Goal: Transaction & Acquisition: Subscribe to service/newsletter

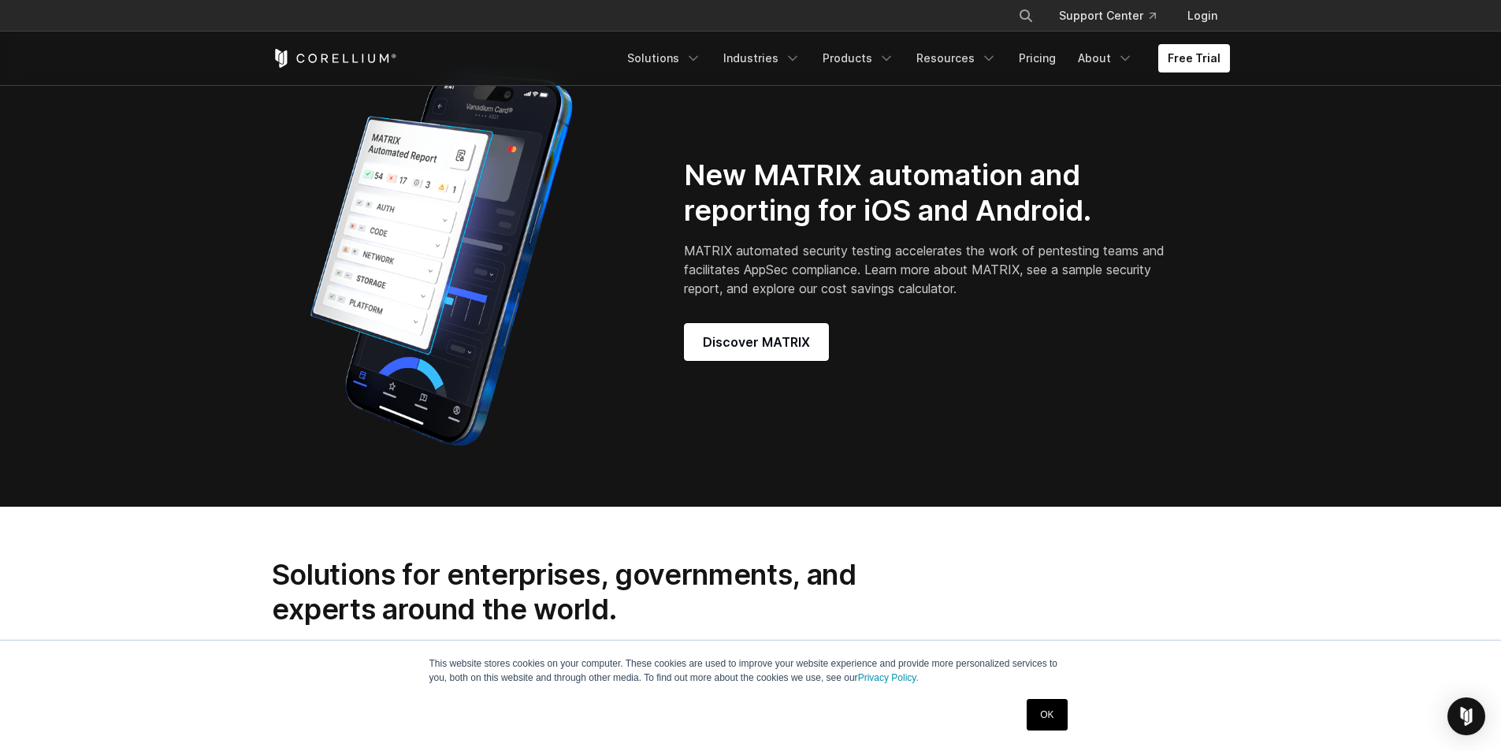
scroll to position [1287, 0]
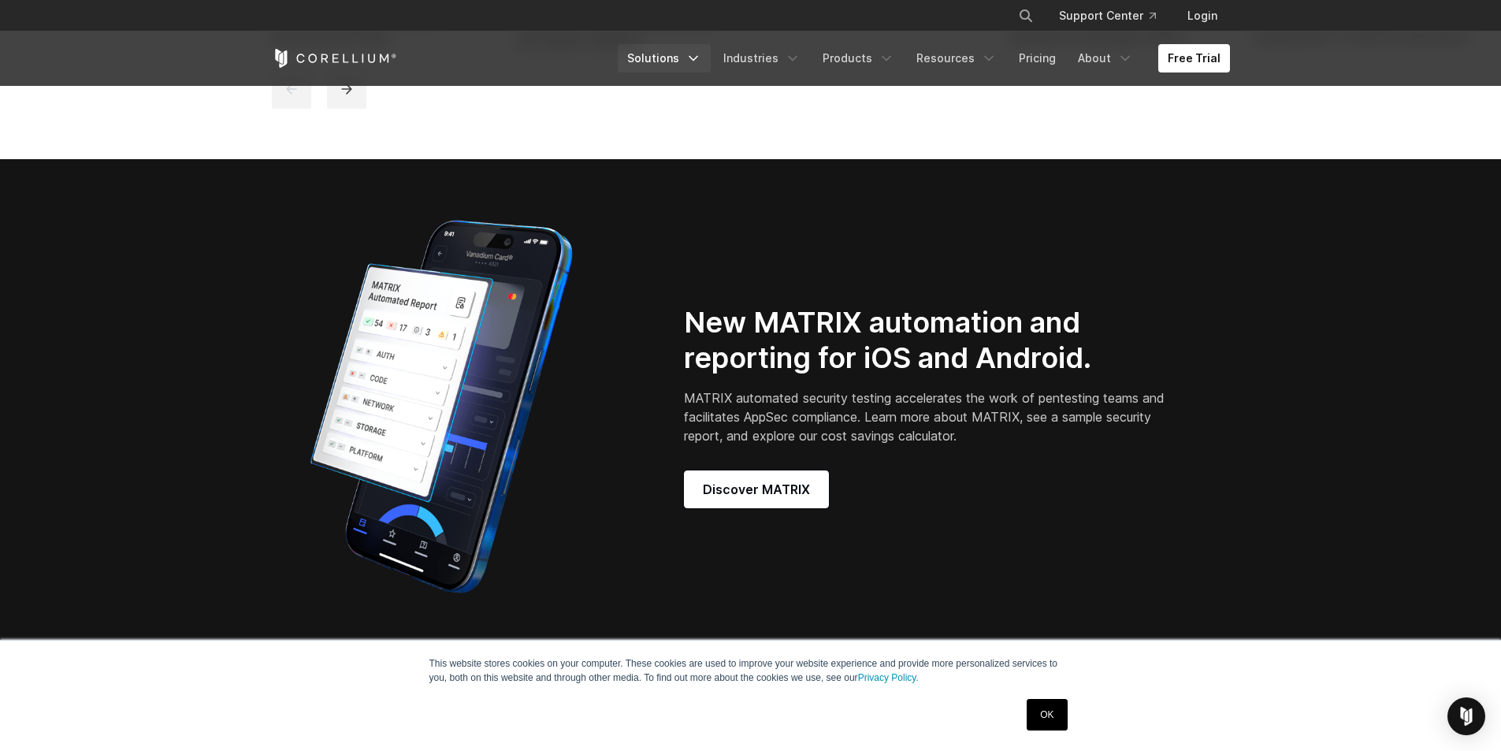
click at [690, 65] on link "Solutions" at bounding box center [664, 58] width 93 height 28
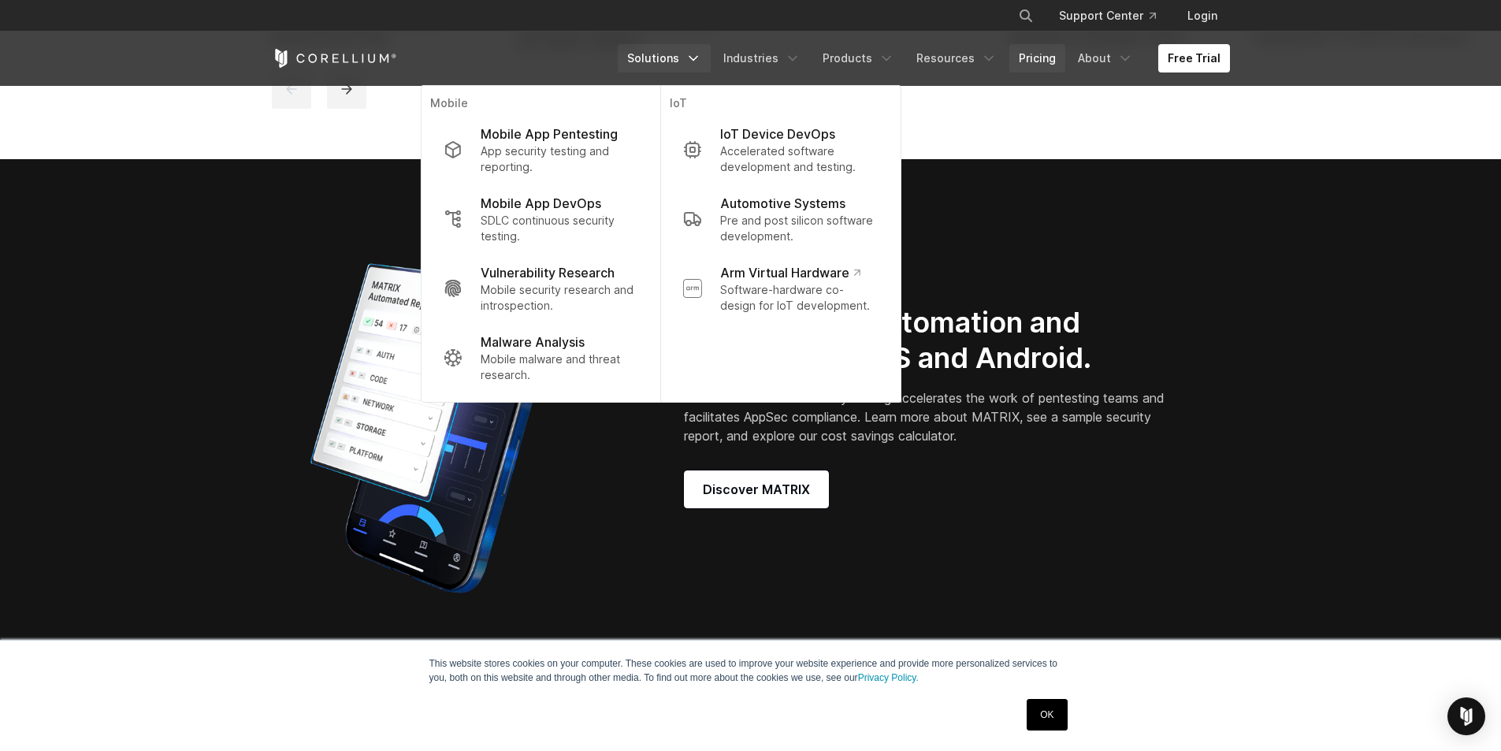
click at [1034, 46] on link "Pricing" at bounding box center [1038, 58] width 56 height 28
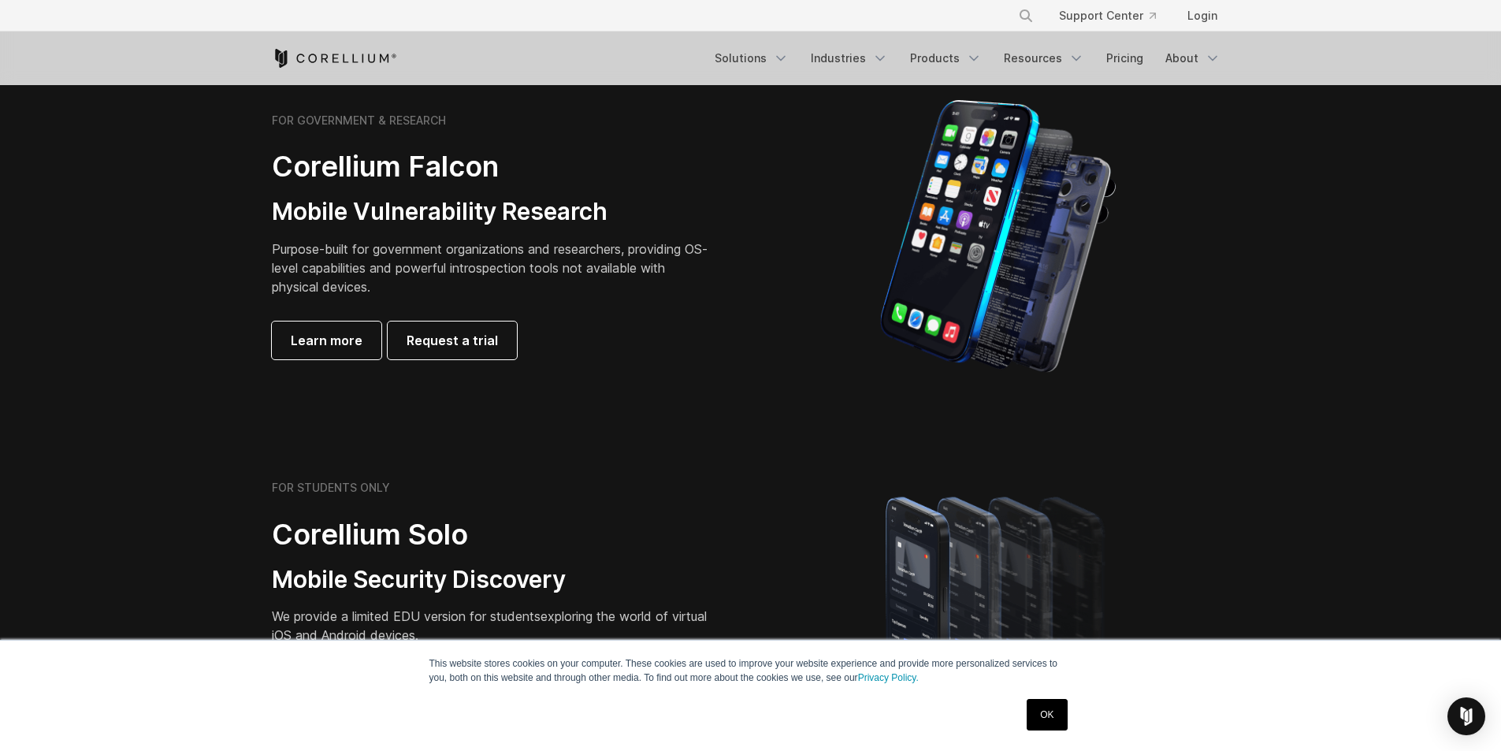
scroll to position [368, 0]
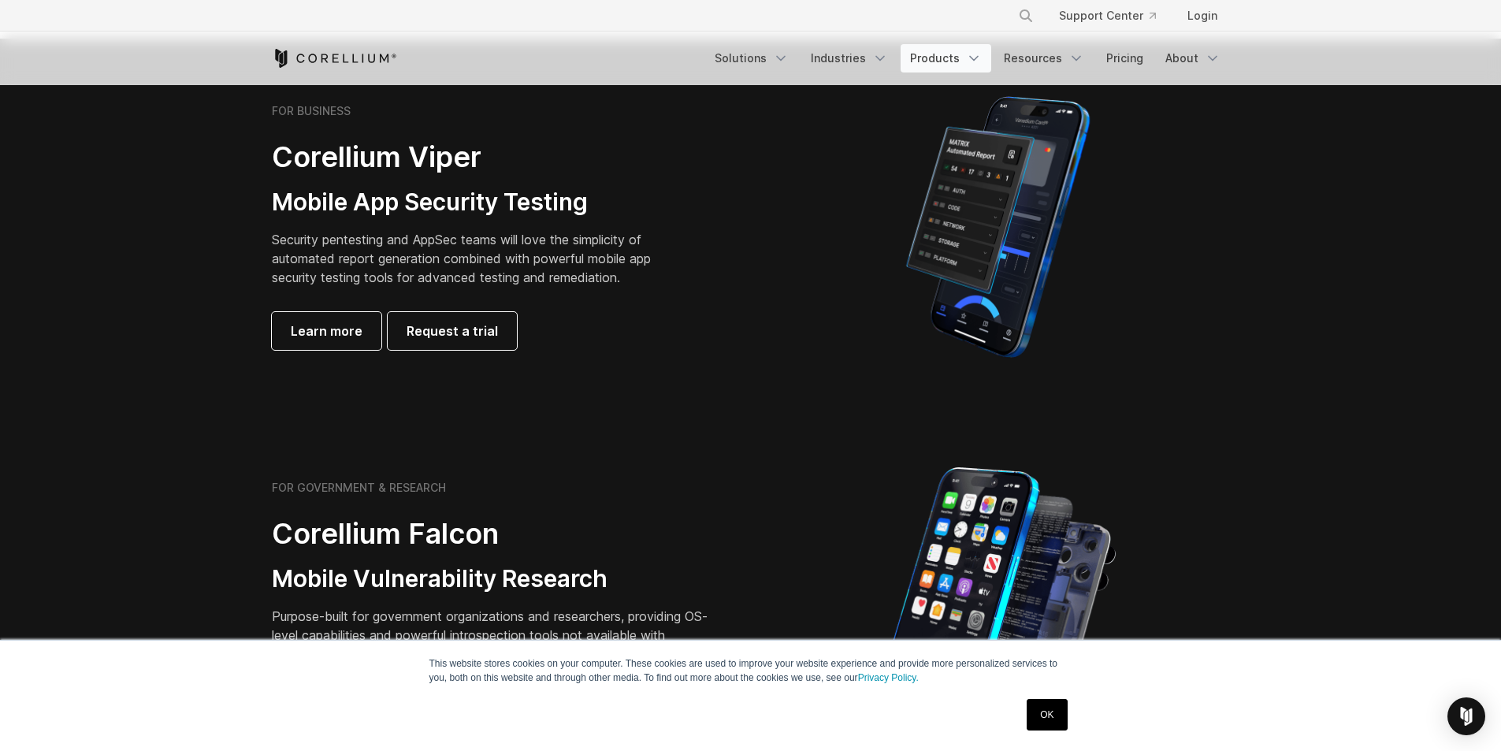
click at [957, 67] on link "Products" at bounding box center [946, 58] width 91 height 28
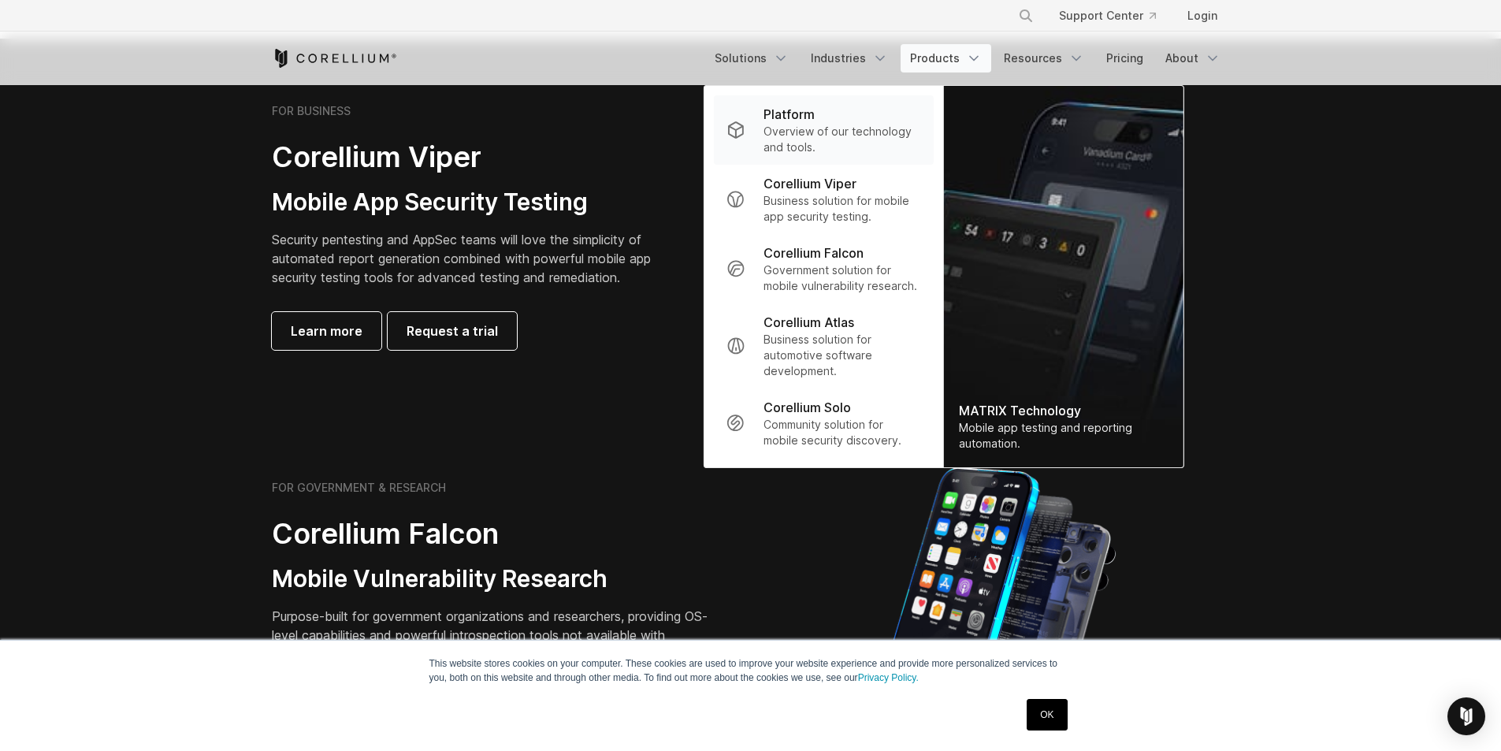
click at [889, 150] on p "Overview of our technology and tools." at bounding box center [842, 140] width 157 height 32
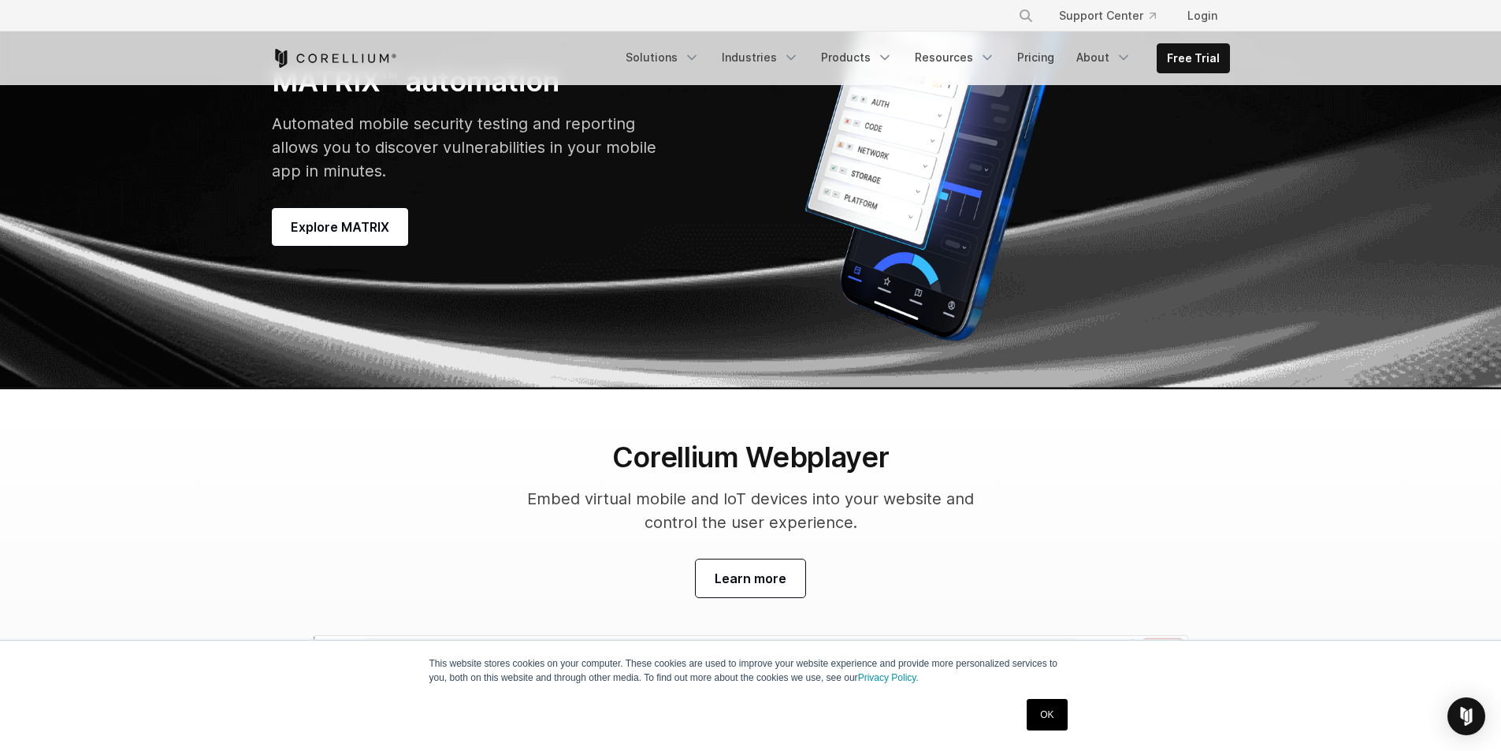
scroll to position [4597, 0]
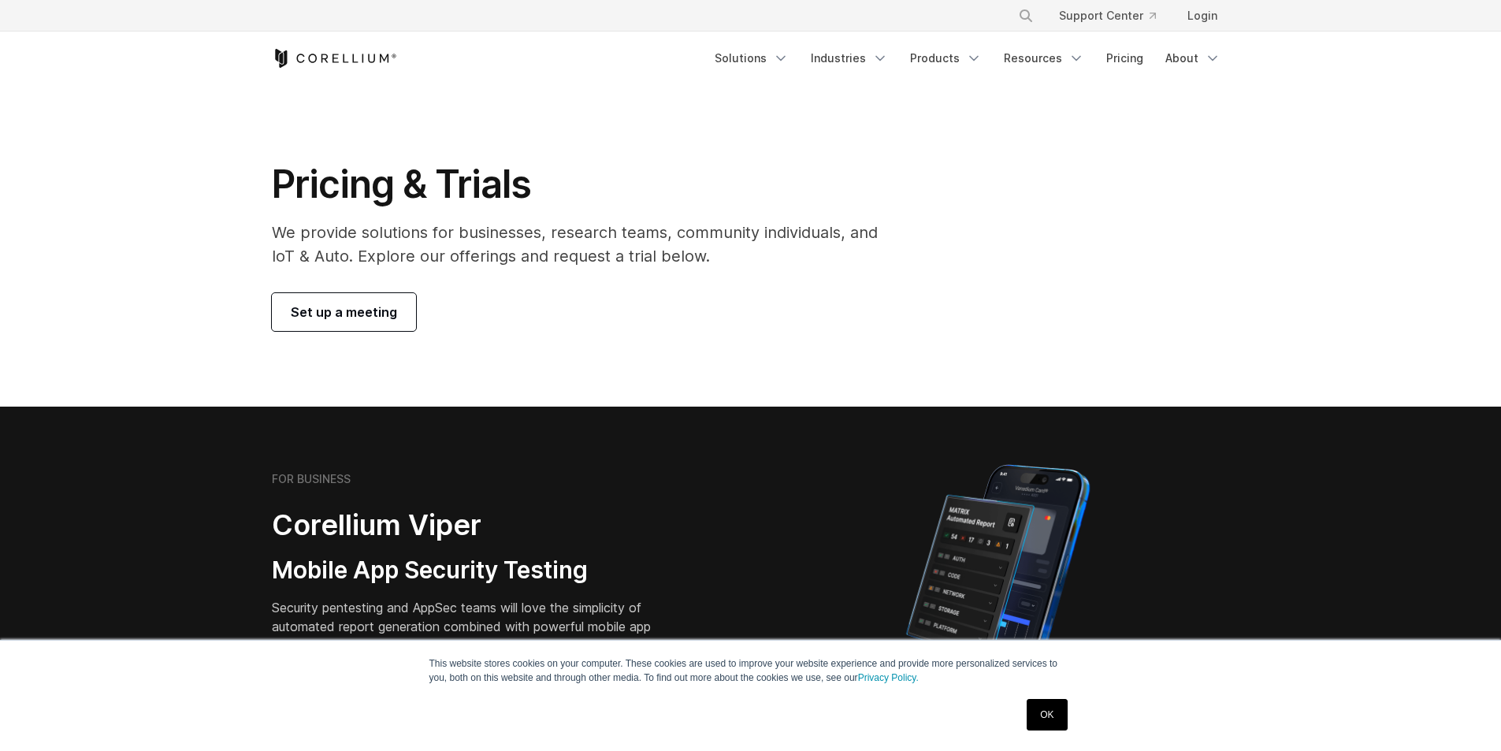
scroll to position [368, 0]
